Goal: Find specific page/section: Find specific page/section

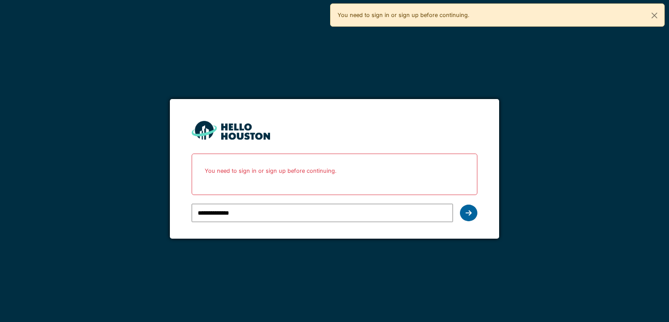
click at [474, 213] on div at bounding box center [468, 212] width 17 height 17
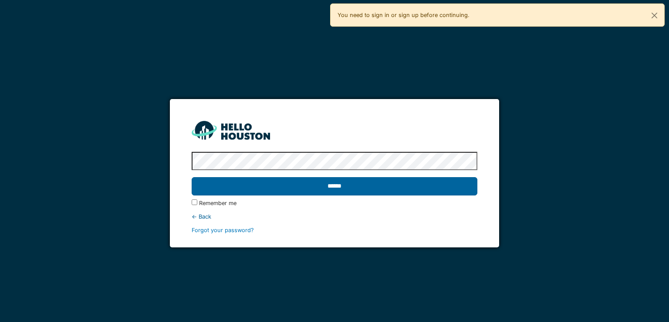
click at [362, 189] on input "******" at bounding box center [334, 186] width 285 height 18
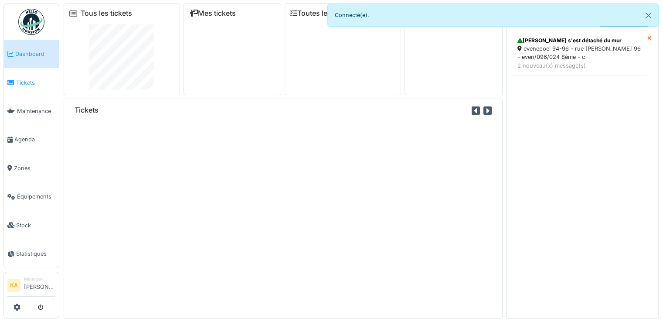
click at [39, 86] on link "Tickets" at bounding box center [31, 82] width 55 height 28
click at [647, 14] on button "Close" at bounding box center [648, 15] width 20 height 23
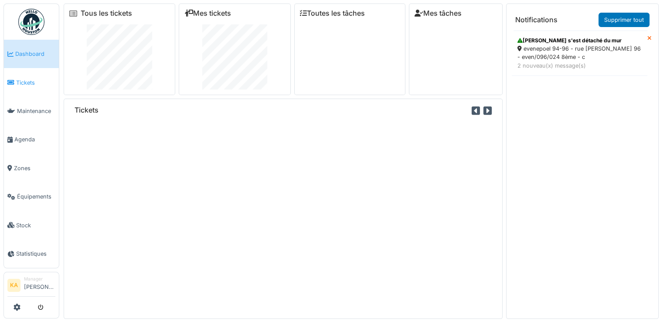
click at [33, 78] on span "Tickets" at bounding box center [35, 82] width 39 height 8
click at [28, 86] on link "Tickets" at bounding box center [31, 82] width 55 height 28
